Goal: Task Accomplishment & Management: Use online tool/utility

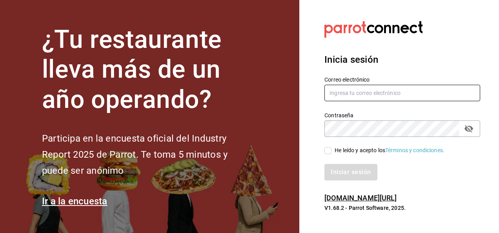
type input "[PERSON_NAME][EMAIL_ADDRESS][PERSON_NAME][DOMAIN_NAME]"
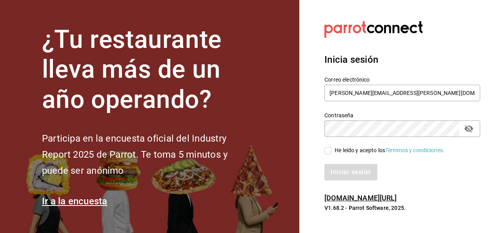
click at [328, 147] on input "He leído y acepto los Términos y condiciones." at bounding box center [327, 150] width 7 height 7
checkbox input "true"
click at [336, 171] on button "Iniciar sesión" at bounding box center [350, 172] width 53 height 16
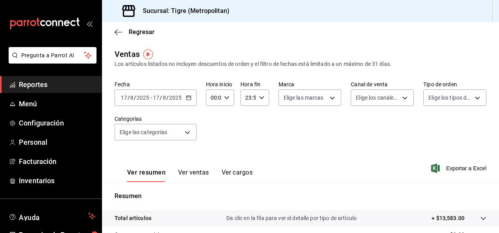
click at [227, 102] on div "00:00 Hora inicio" at bounding box center [220, 97] width 28 height 16
click at [213, 136] on span "01" at bounding box center [212, 136] width 2 height 6
type input "01:00"
click at [213, 136] on span "05" at bounding box center [212, 133] width 2 height 6
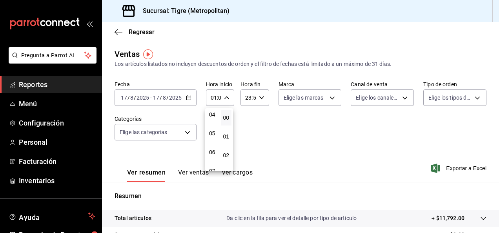
type input "05:00"
click at [212, 132] on span "05" at bounding box center [212, 133] width 2 height 6
click at [302, 133] on div at bounding box center [249, 116] width 499 height 233
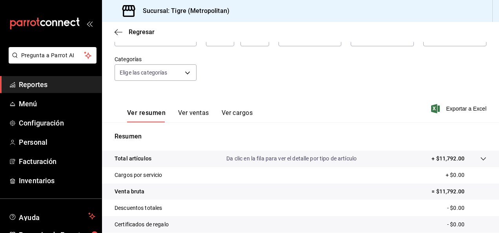
scroll to position [62, 0]
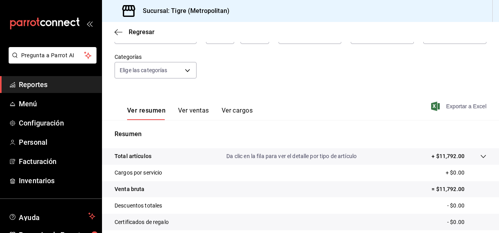
click at [459, 105] on span "Exportar a Excel" at bounding box center [459, 106] width 54 height 9
